Goal: Book appointment/travel/reservation

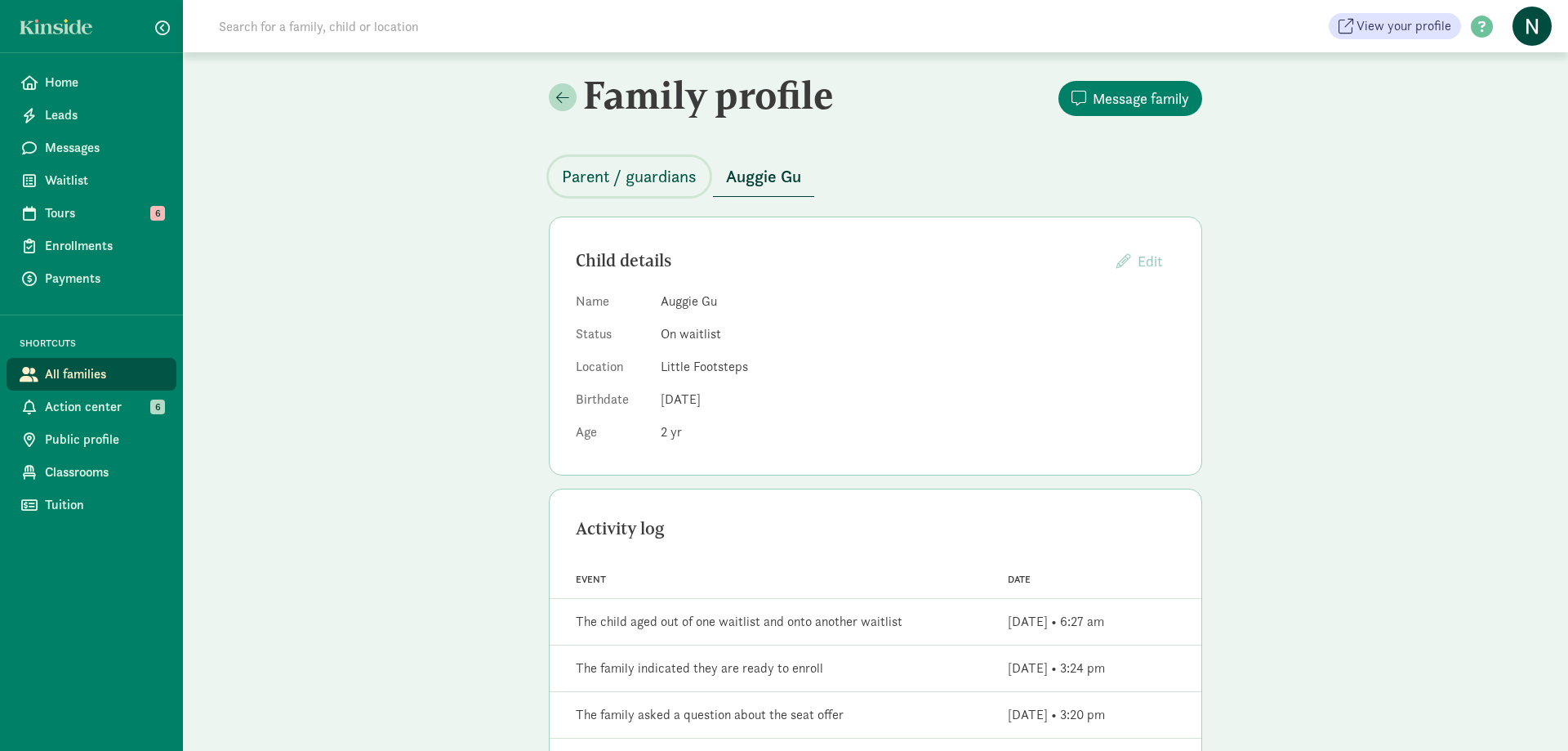
click at [657, 180] on span "Parent / guardians" at bounding box center [629, 176] width 135 height 26
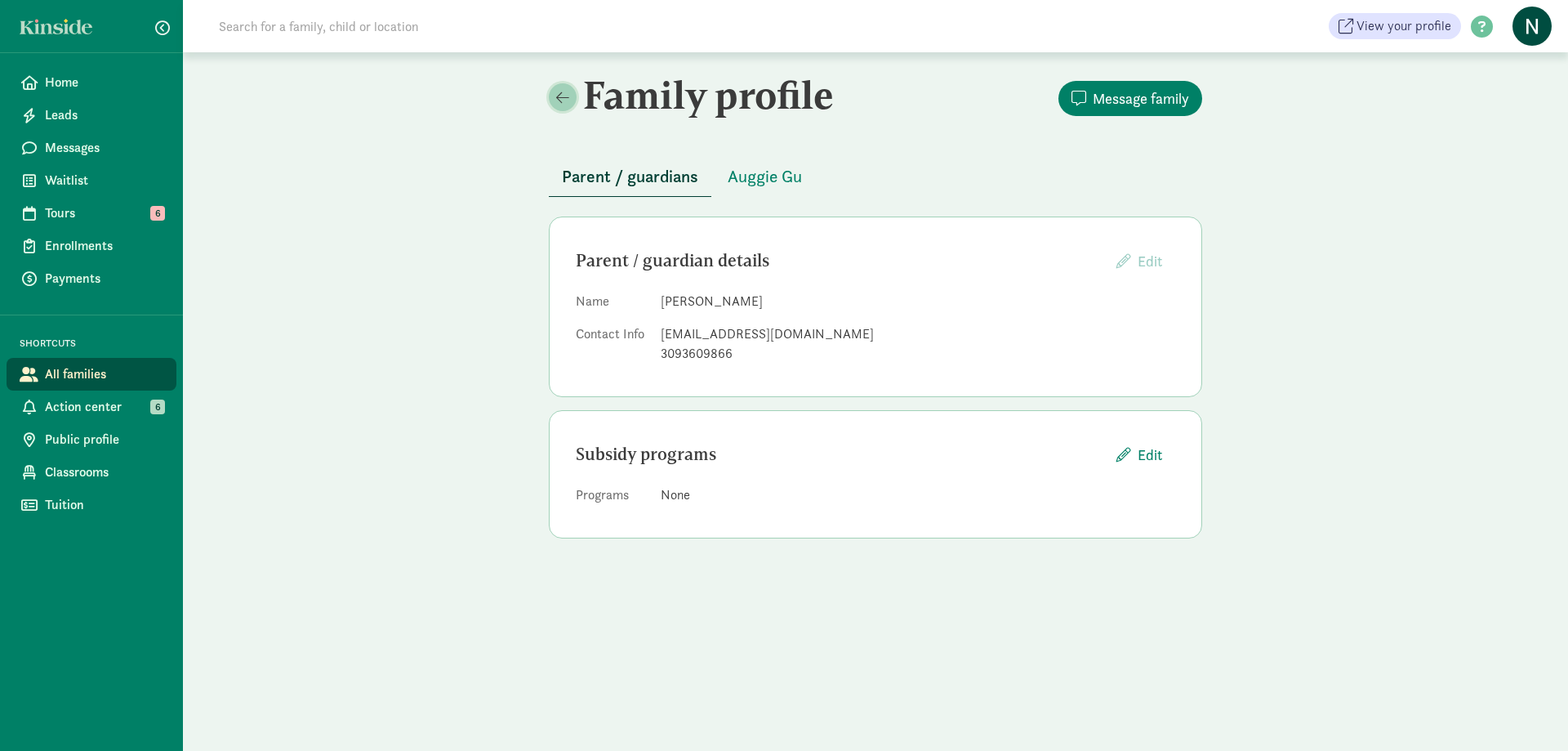
click at [566, 96] on span at bounding box center [562, 97] width 13 height 15
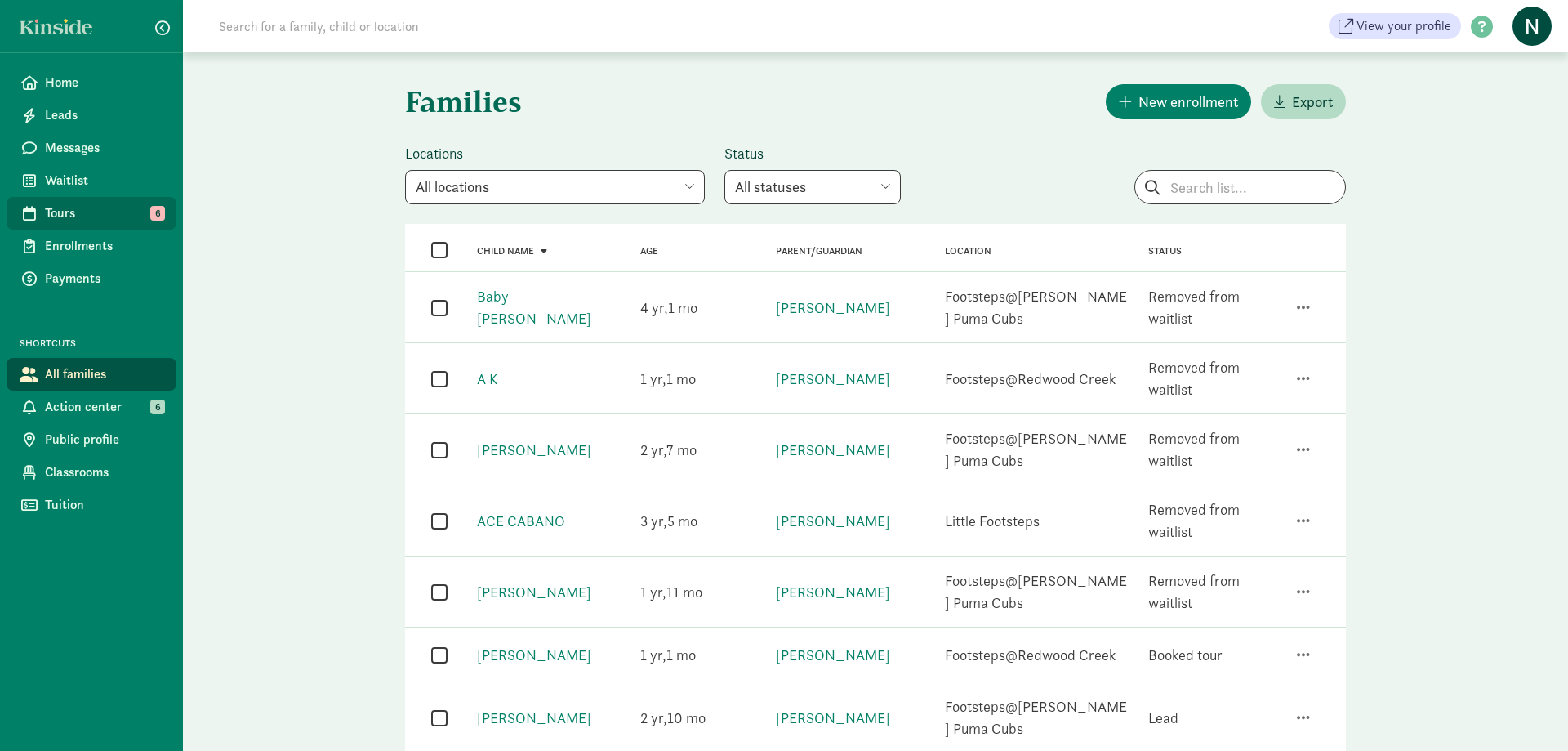
click at [101, 213] on span "Tours" at bounding box center [104, 213] width 118 height 20
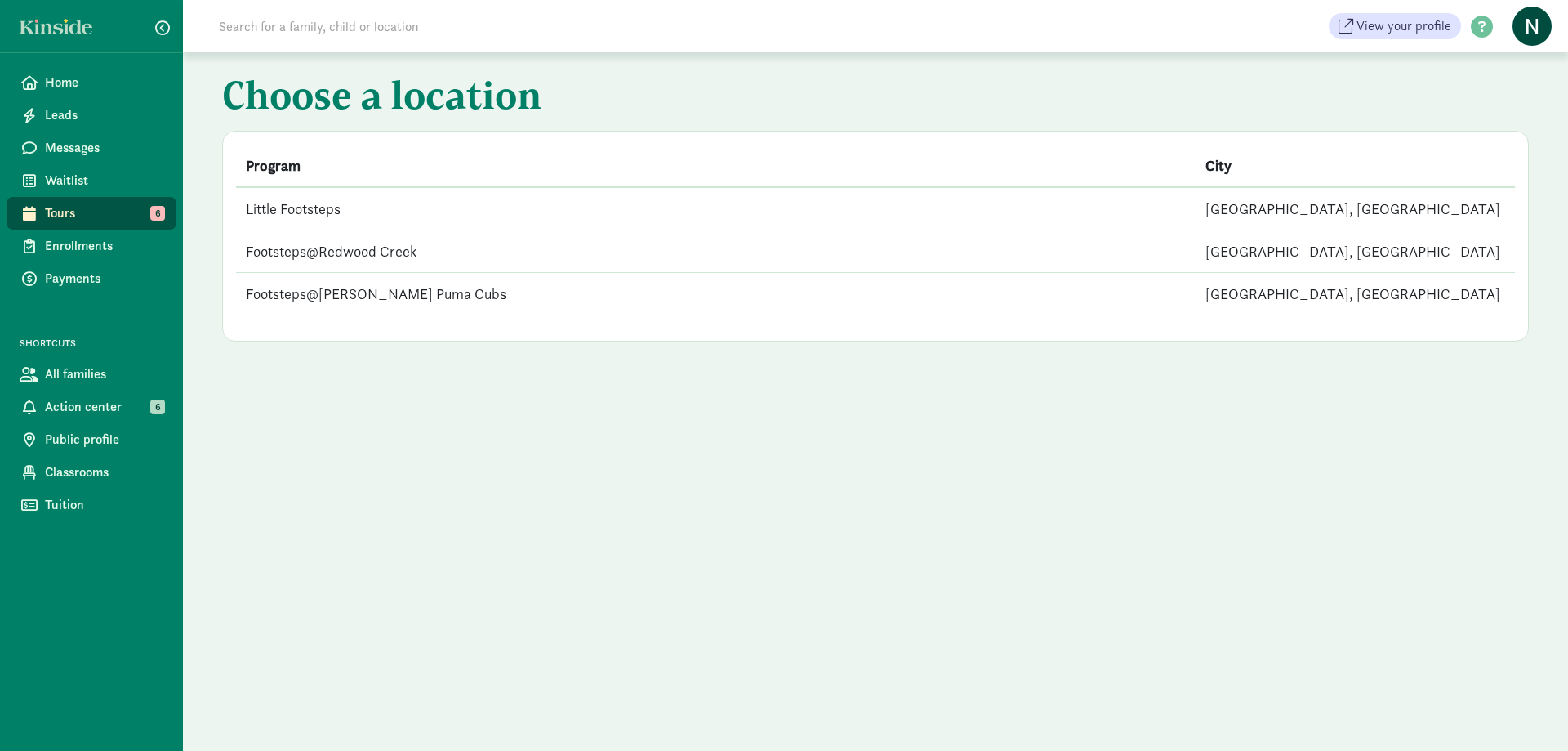
click at [278, 207] on td "Little Footsteps" at bounding box center [716, 209] width 959 height 44
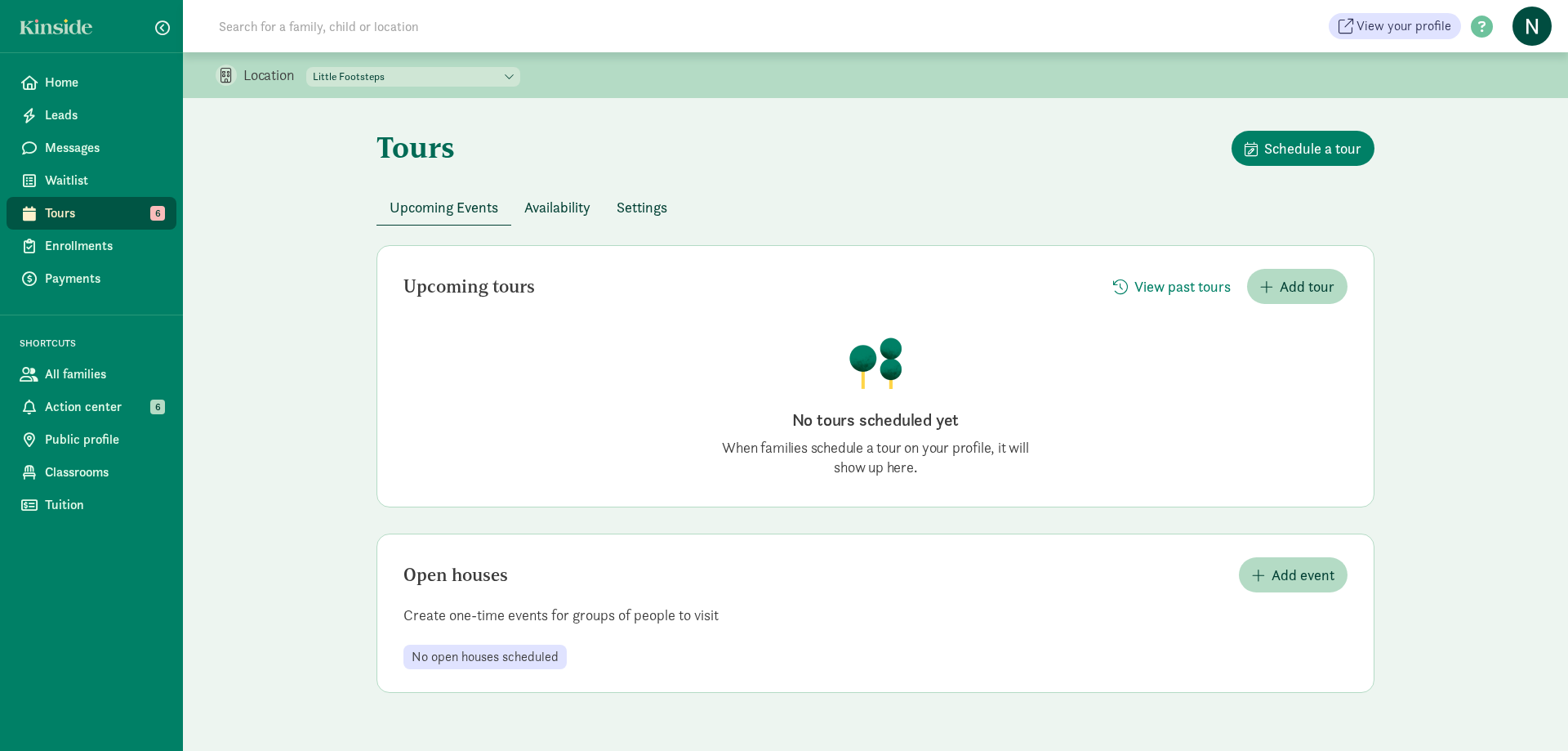
click at [306, 67] on select "Little Footsteps Footsteps@Redwood Creek Footsteps@Nesbit Puma Cubs" at bounding box center [413, 76] width 214 height 20
select select "305222"
click option "Footsteps@Redwood Creek" at bounding box center [0, 0] width 0 height 0
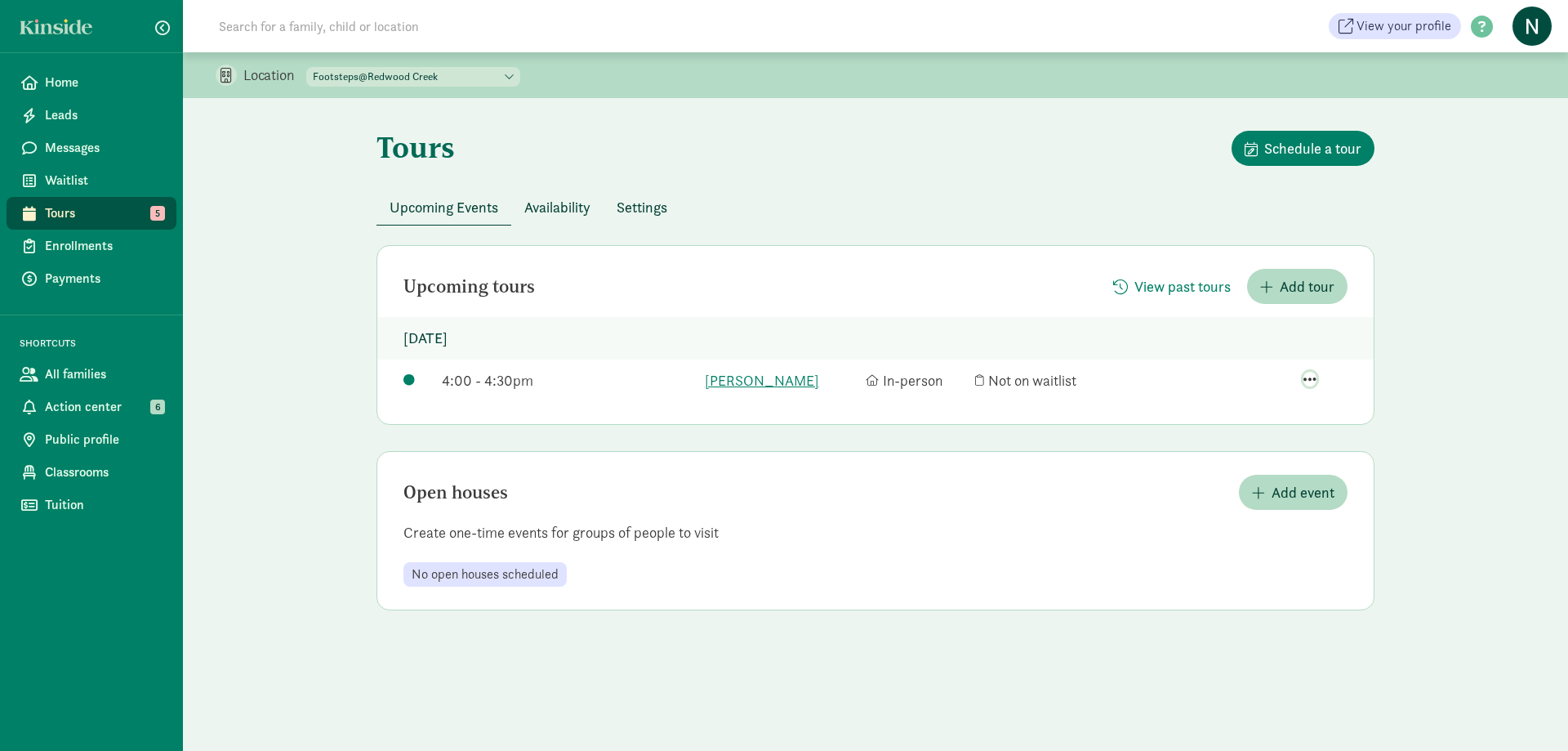
click at [1310, 379] on span "button" at bounding box center [1309, 379] width 13 height 15
click at [1259, 298] on div "View family page" at bounding box center [1270, 308] width 126 height 22
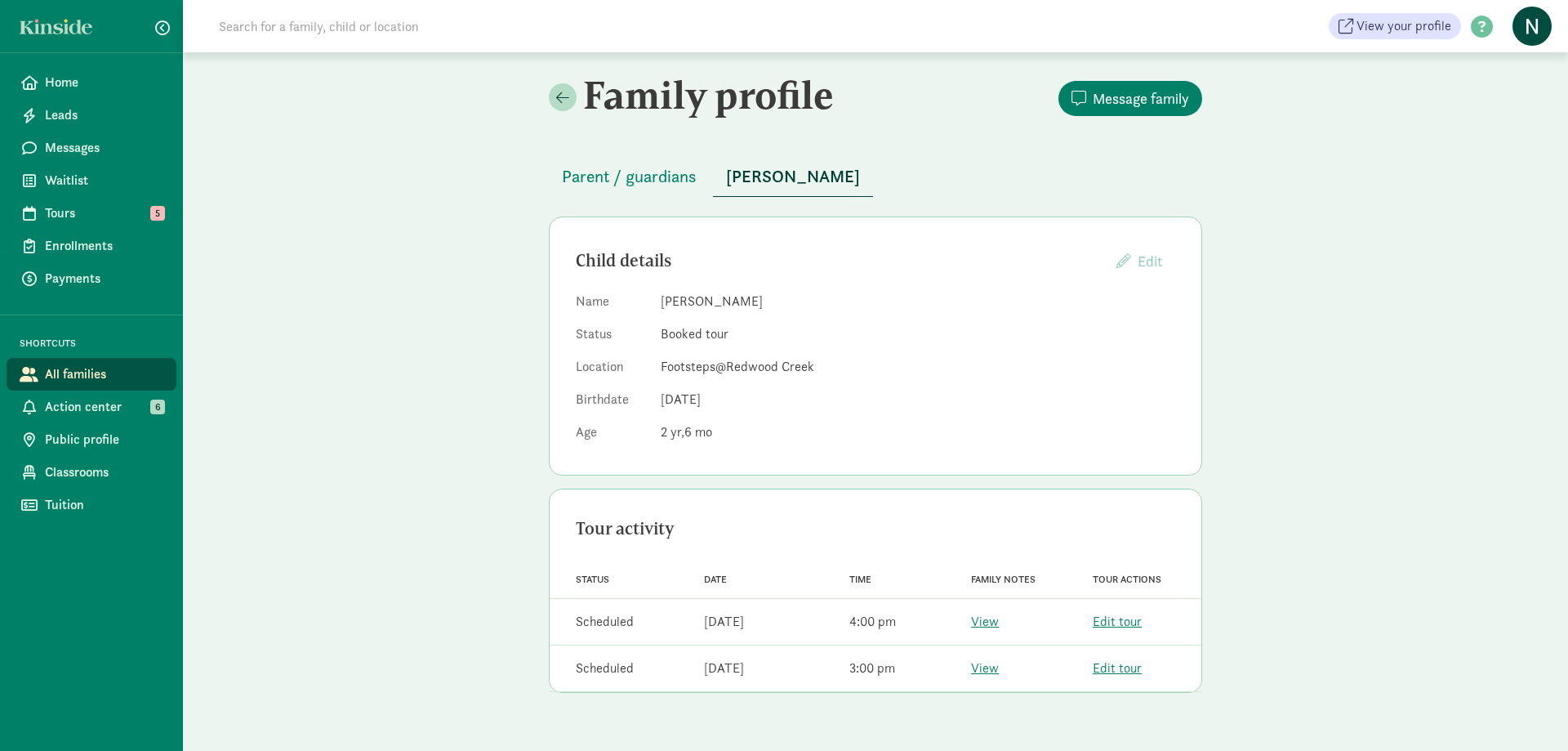
drag, startPoint x: 674, startPoint y: 438, endPoint x: 736, endPoint y: 428, distance: 62.8
click at [719, 434] on dd "2 6" at bounding box center [918, 432] width 514 height 20
click at [765, 416] on dl "Name [PERSON_NAME] Status Booked tour Location Footsteps@Redwood Creek Birthdat…" at bounding box center [875, 370] width 600 height 156
